Goal: Task Accomplishment & Management: Use online tool/utility

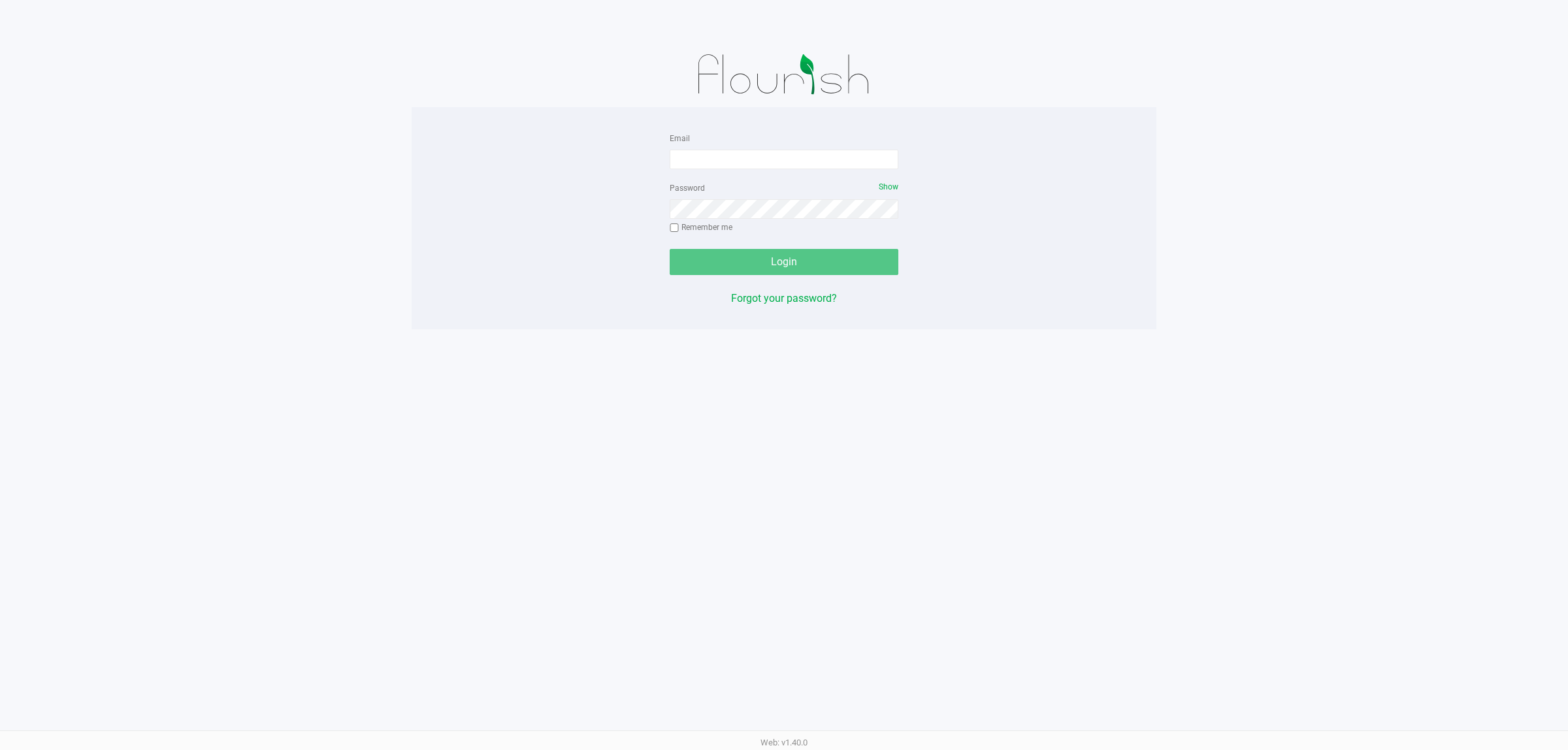
click at [795, 175] on form "Email Password Show Remember me Login" at bounding box center [784, 202] width 229 height 145
click at [793, 164] on input "Email" at bounding box center [784, 159] width 229 height 20
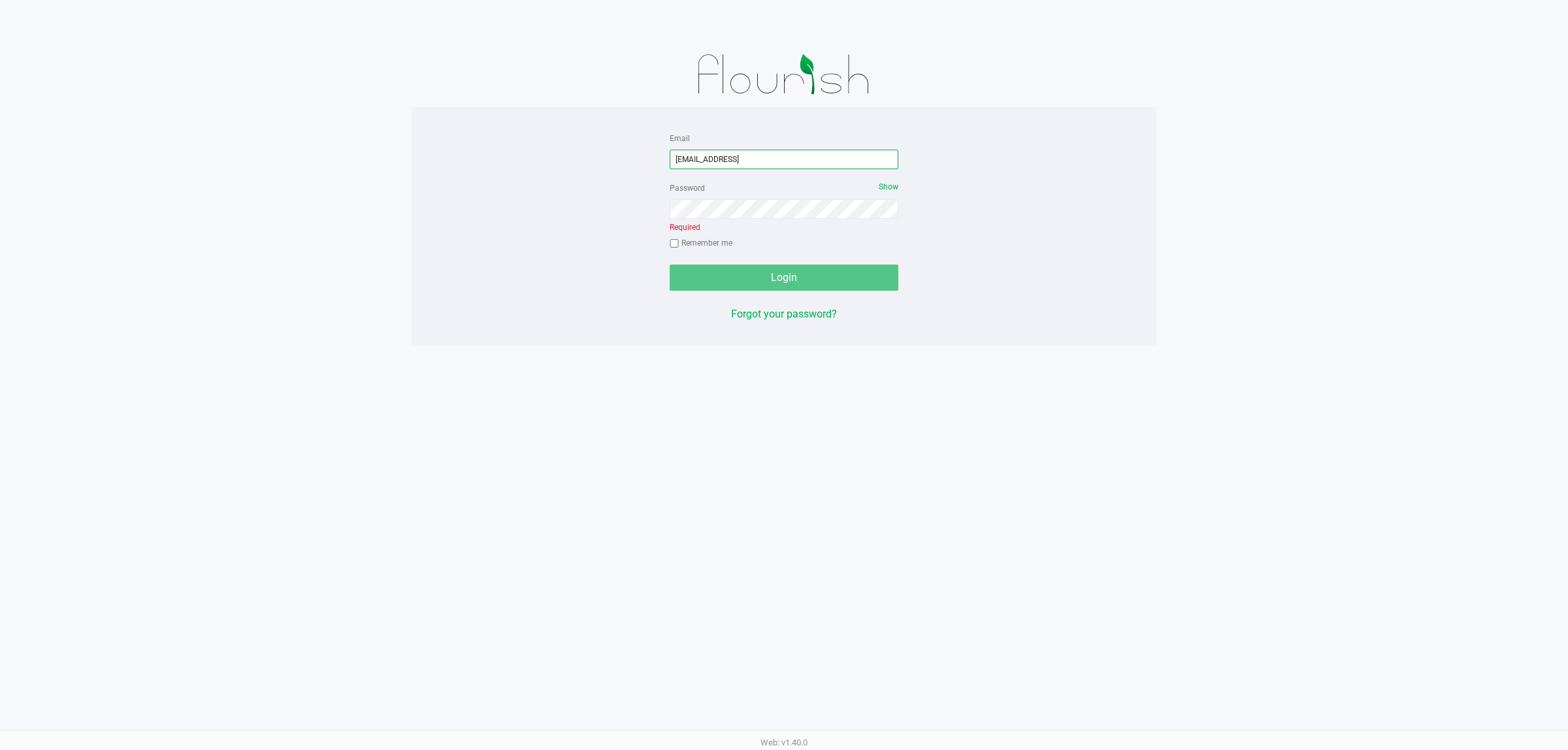
drag, startPoint x: 815, startPoint y: 151, endPoint x: 798, endPoint y: 161, distance: 19.7
click at [812, 157] on input "[EMAIL_ADDRESS]" at bounding box center [784, 159] width 229 height 20
type input "[EMAIL_ADDRESS][DOMAIN_NAME]"
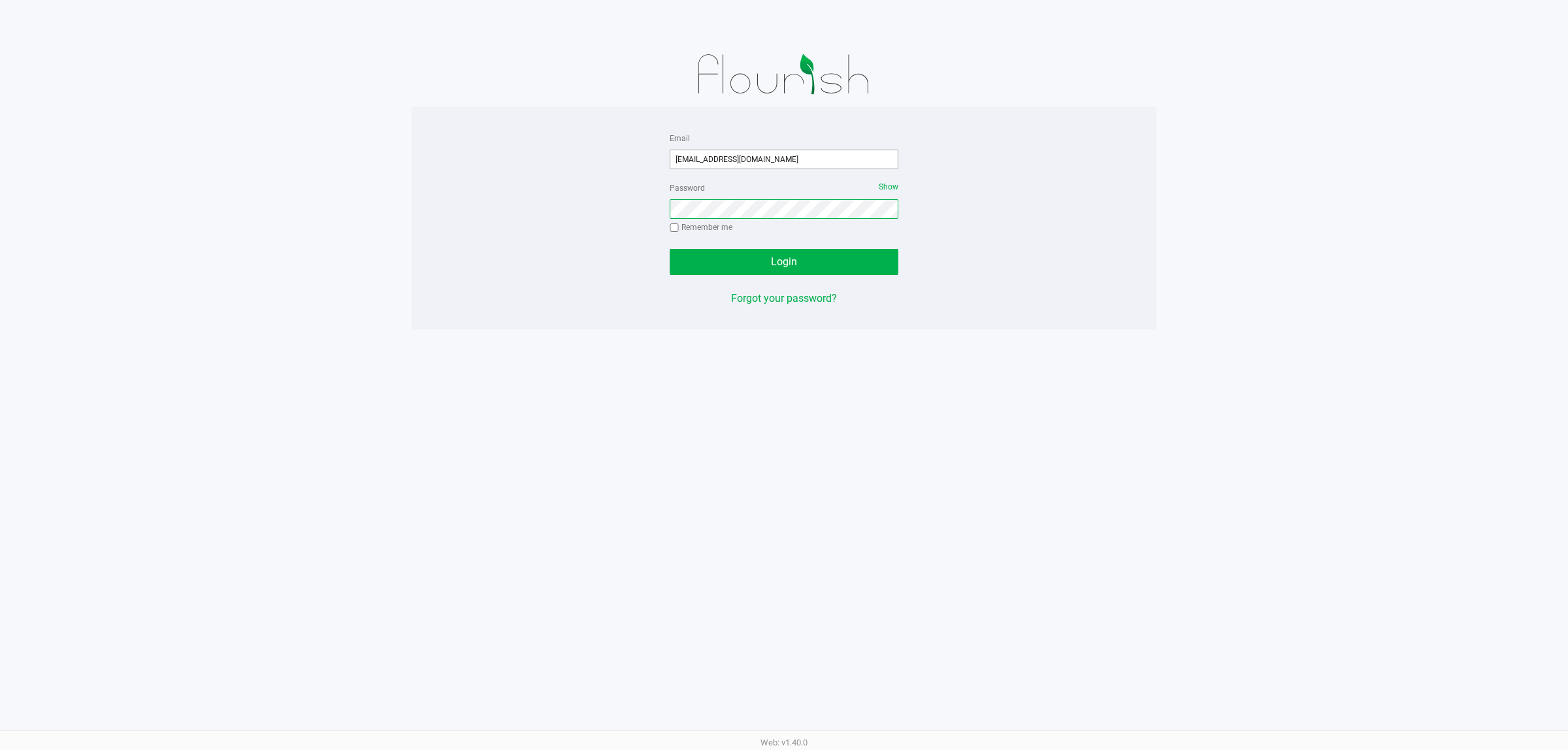
click at [670, 249] on button "Login" at bounding box center [784, 261] width 229 height 26
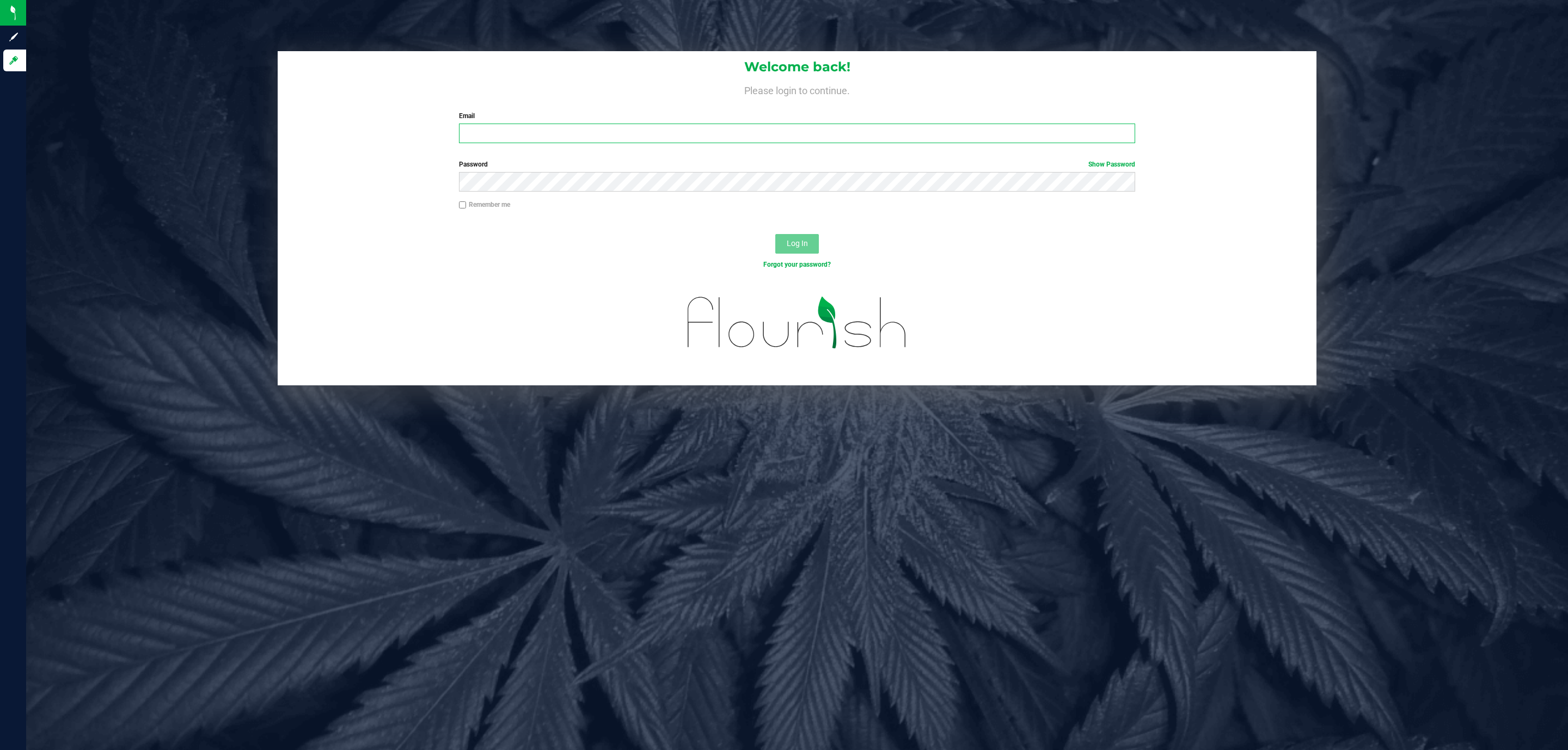
click at [597, 130] on input "Email" at bounding box center [797, 133] width 676 height 19
